Goal: Task Accomplishment & Management: Complete application form

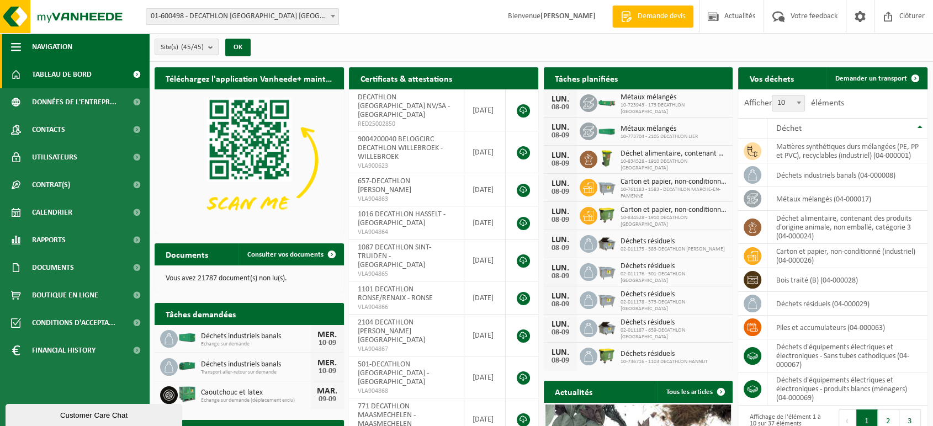
click at [43, 47] on span "Navigation" at bounding box center [52, 47] width 40 height 28
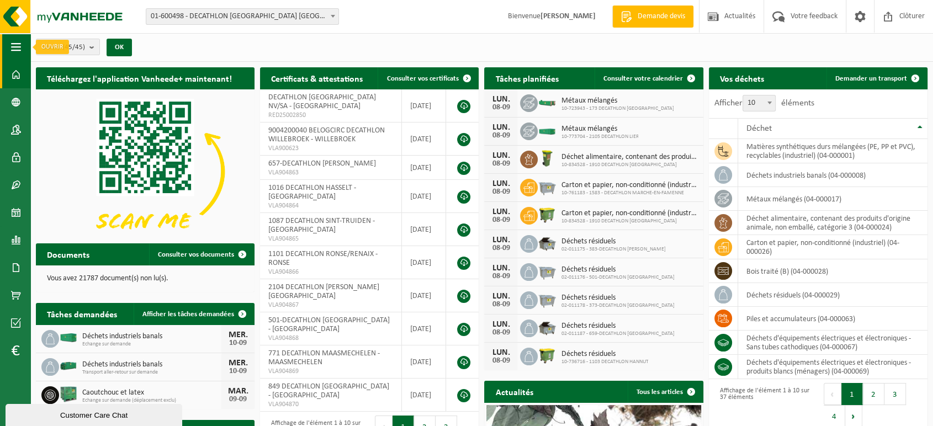
click at [13, 47] on span "button" at bounding box center [16, 47] width 10 height 28
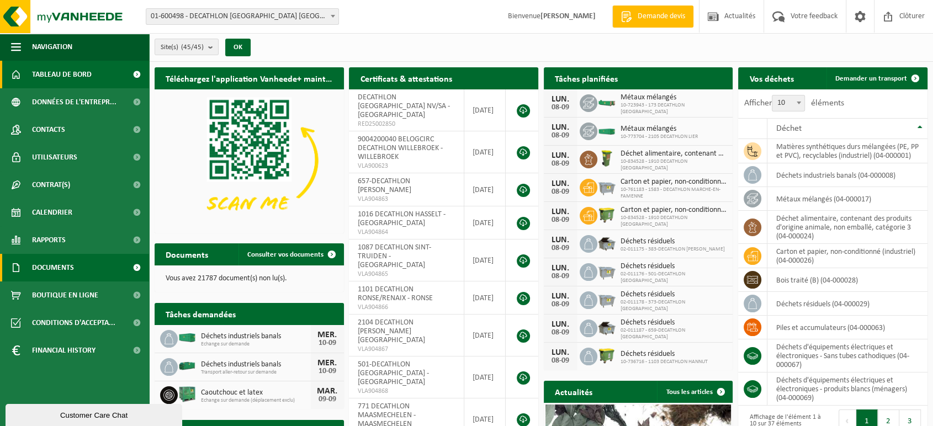
click at [44, 279] on span "Documents" at bounding box center [53, 268] width 42 height 28
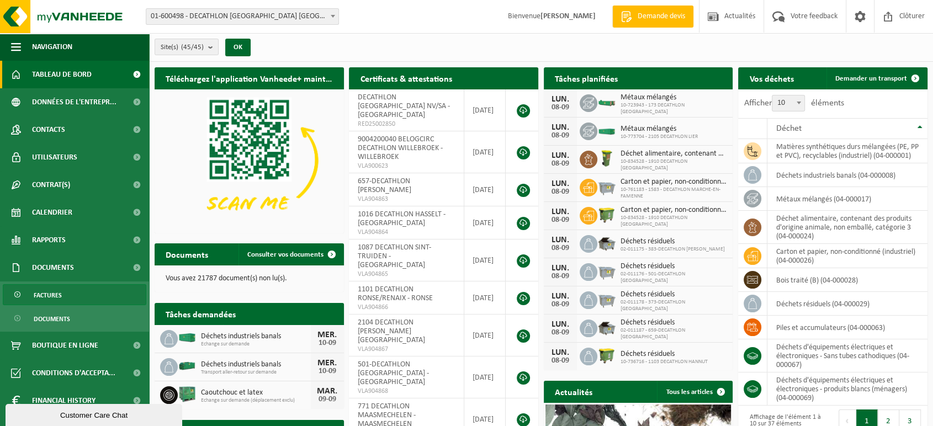
click at [44, 301] on span "Factures" at bounding box center [48, 295] width 28 height 21
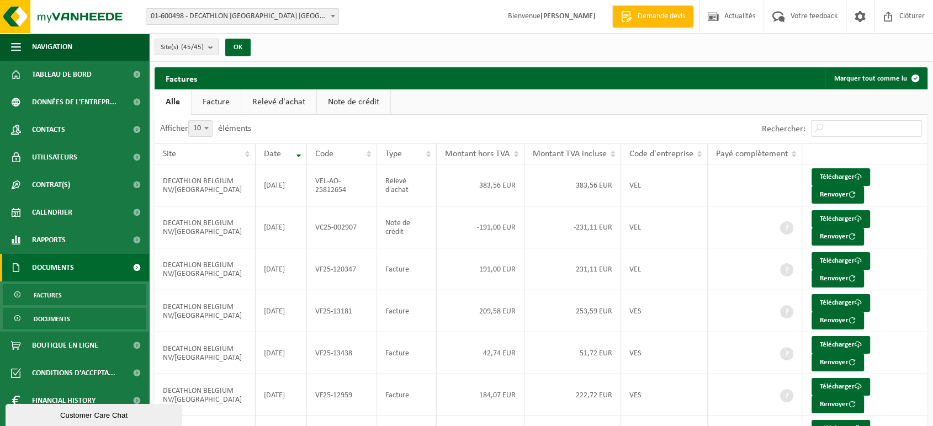
click at [49, 317] on span "Documents" at bounding box center [52, 319] width 36 height 21
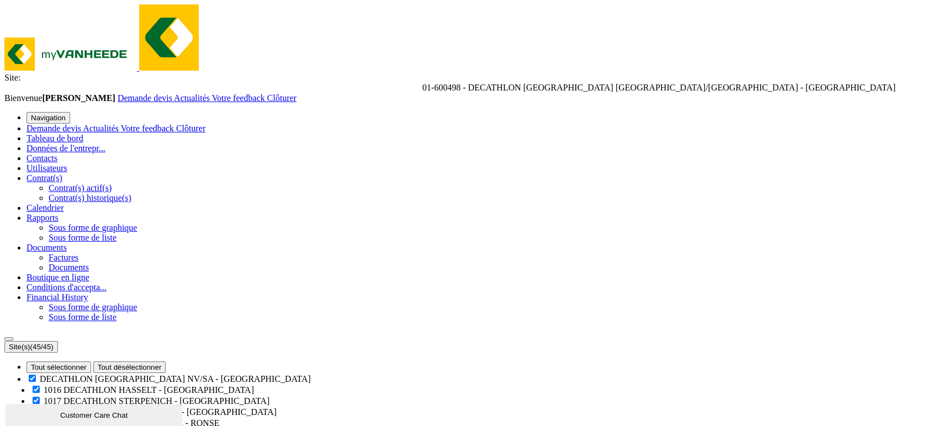
scroll to position [22, 0]
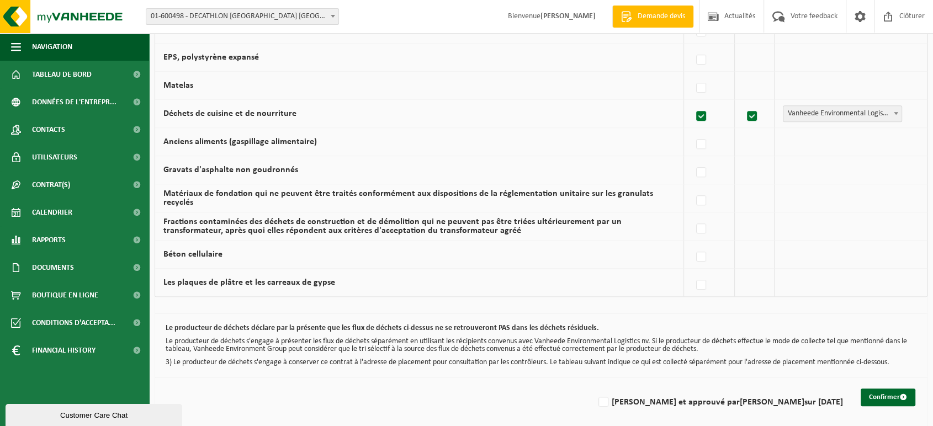
scroll to position [716, 0]
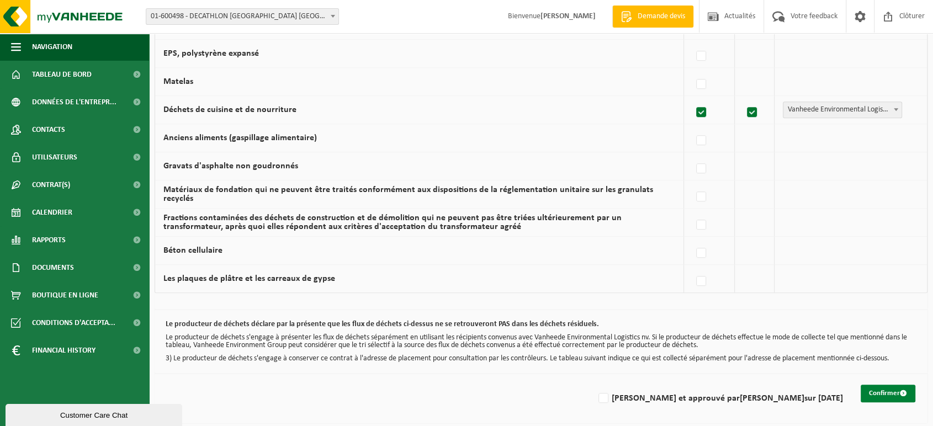
click at [888, 388] on button "Confirmer" at bounding box center [888, 394] width 55 height 18
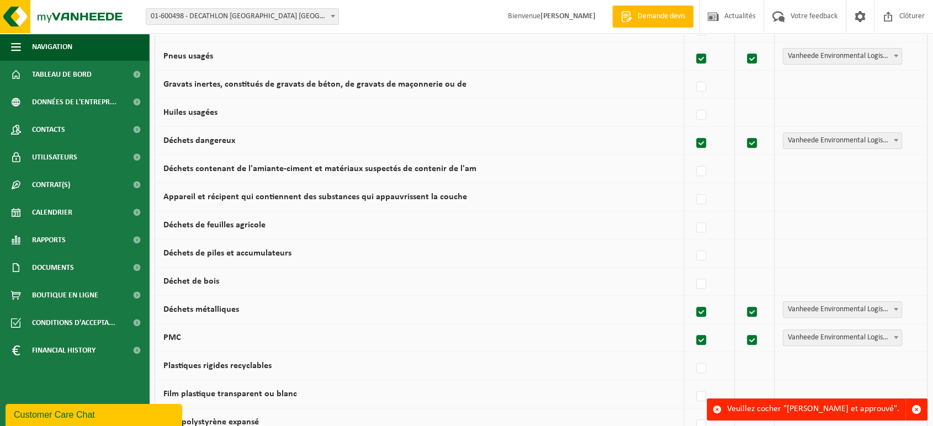
scroll to position [716, 0]
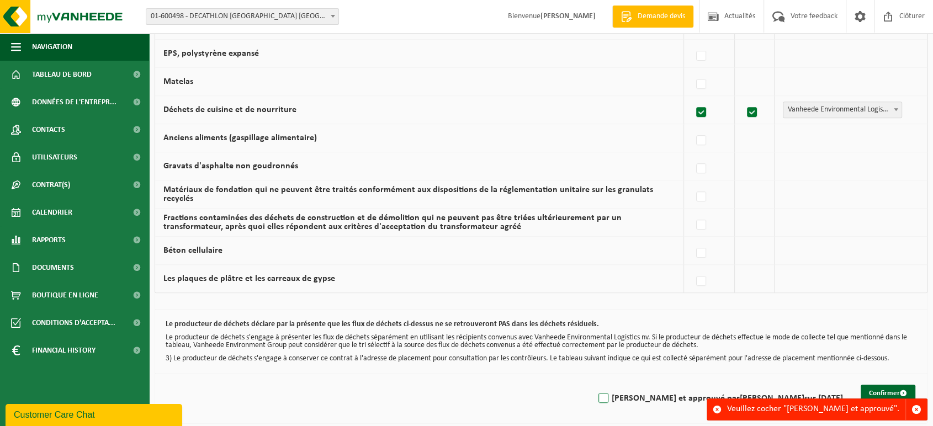
click at [649, 392] on label "[PERSON_NAME] et approuvé par [PERSON_NAME] sur [DATE]" at bounding box center [719, 398] width 247 height 17
click at [595, 385] on input "[PERSON_NAME] et approuvé par [PERSON_NAME] sur [DATE]" at bounding box center [594, 384] width 1 height 1
checkbox input "true"
click at [875, 385] on button "Confirmer" at bounding box center [888, 394] width 55 height 18
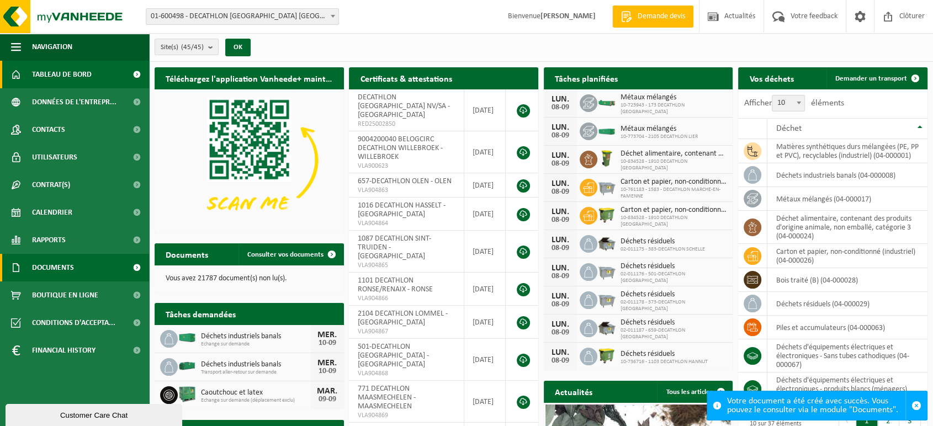
click at [57, 263] on span "Documents" at bounding box center [53, 268] width 42 height 28
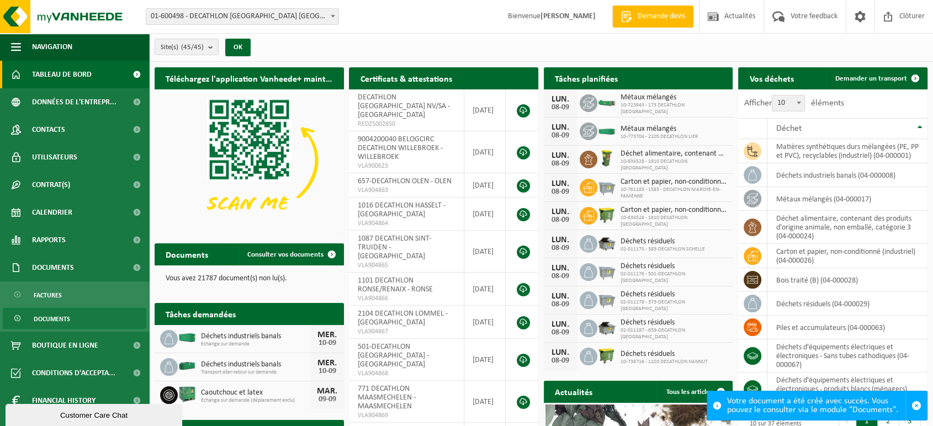
click at [46, 314] on span "Documents" at bounding box center [52, 319] width 36 height 21
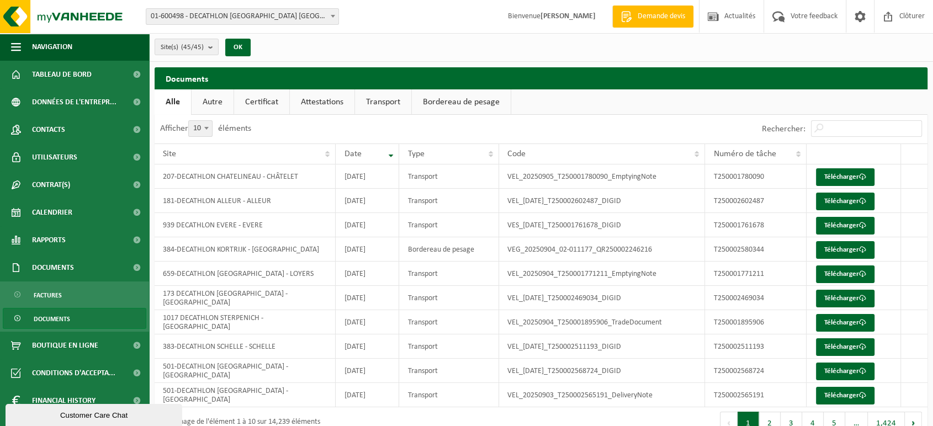
click at [259, 103] on link "Certificat" at bounding box center [261, 101] width 55 height 25
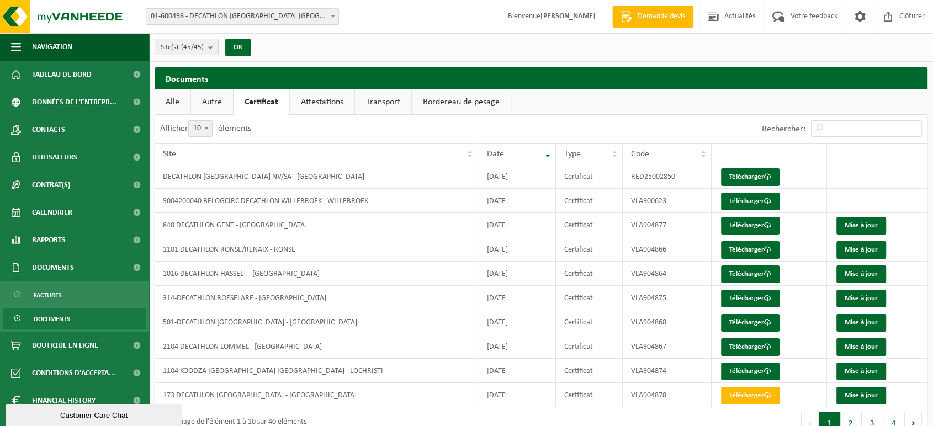
scroll to position [22, 0]
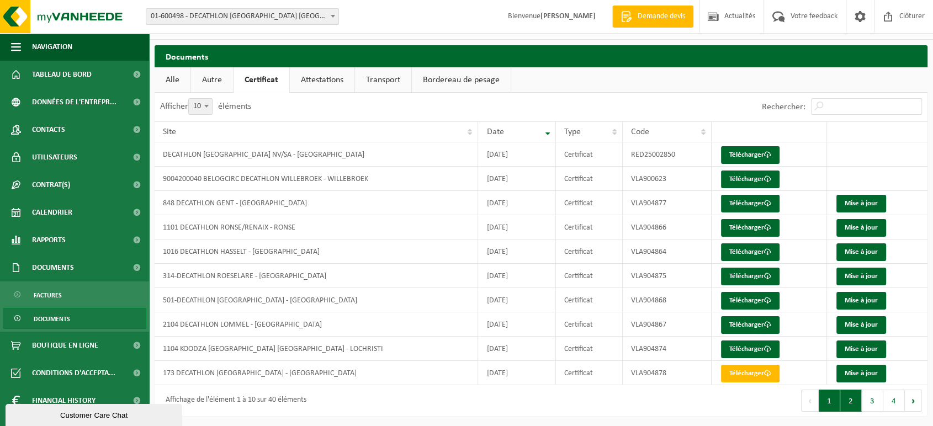
click at [851, 394] on button "2" at bounding box center [852, 401] width 22 height 22
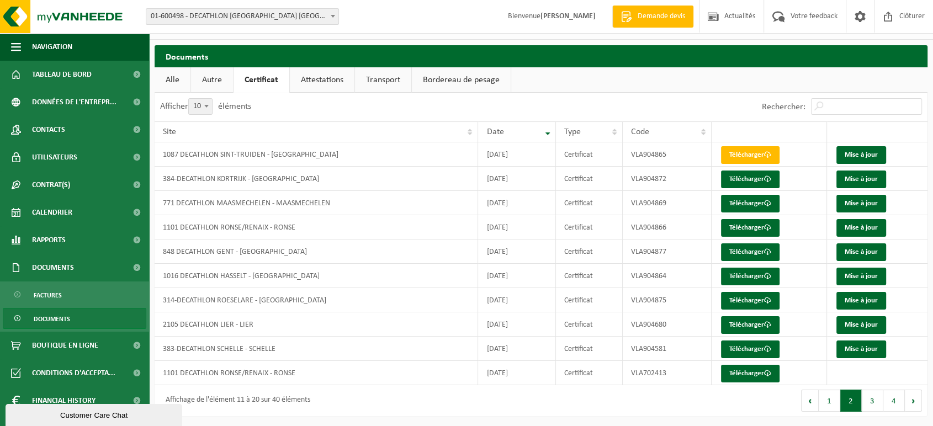
click at [447, 84] on link "Bordereau de pesage" at bounding box center [461, 79] width 99 height 25
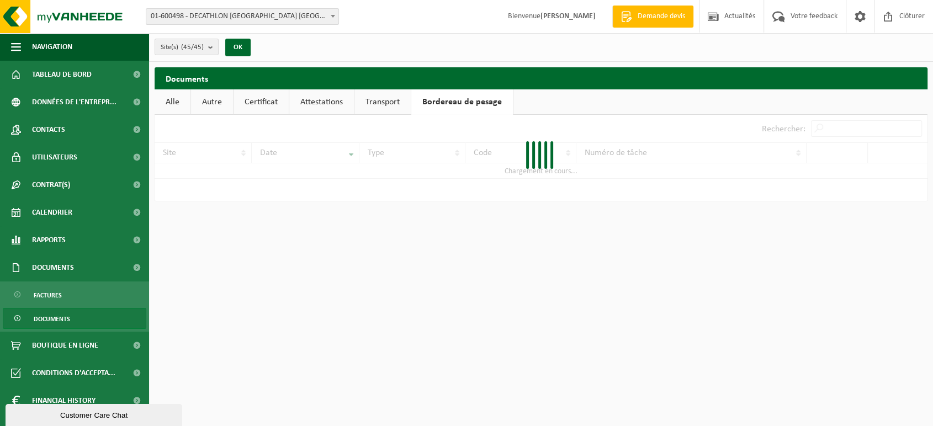
scroll to position [0, 0]
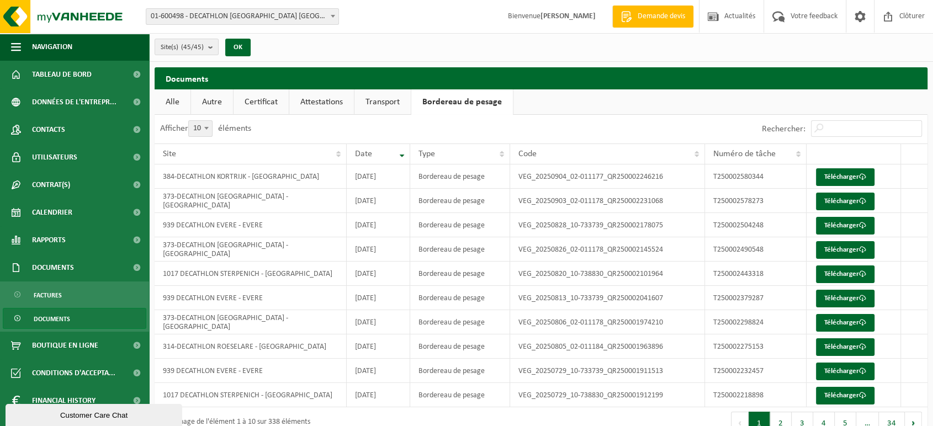
click at [384, 109] on link "Transport" at bounding box center [383, 101] width 56 height 25
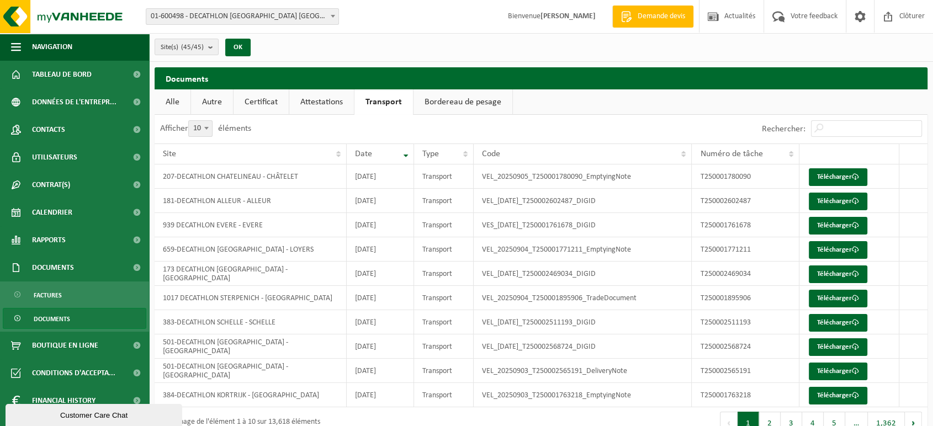
click at [320, 105] on link "Attestations" at bounding box center [321, 101] width 65 height 25
